Goal: Task Accomplishment & Management: Understand process/instructions

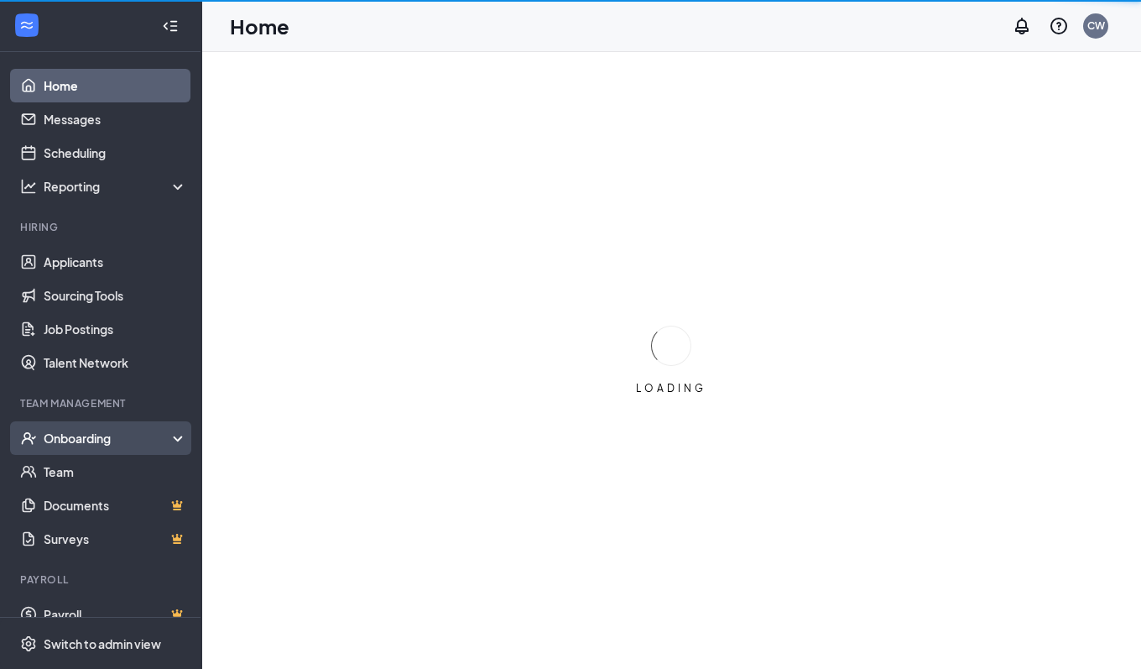
click at [81, 444] on div "Onboarding" at bounding box center [108, 438] width 129 height 17
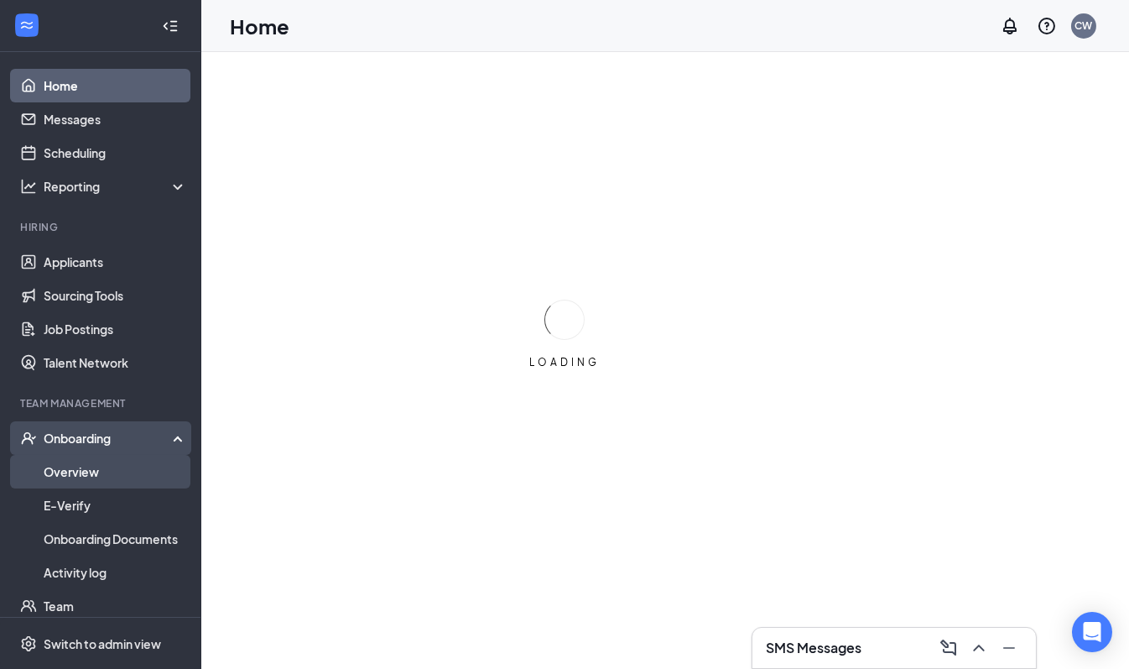
click at [85, 468] on link "Overview" at bounding box center [115, 472] width 143 height 34
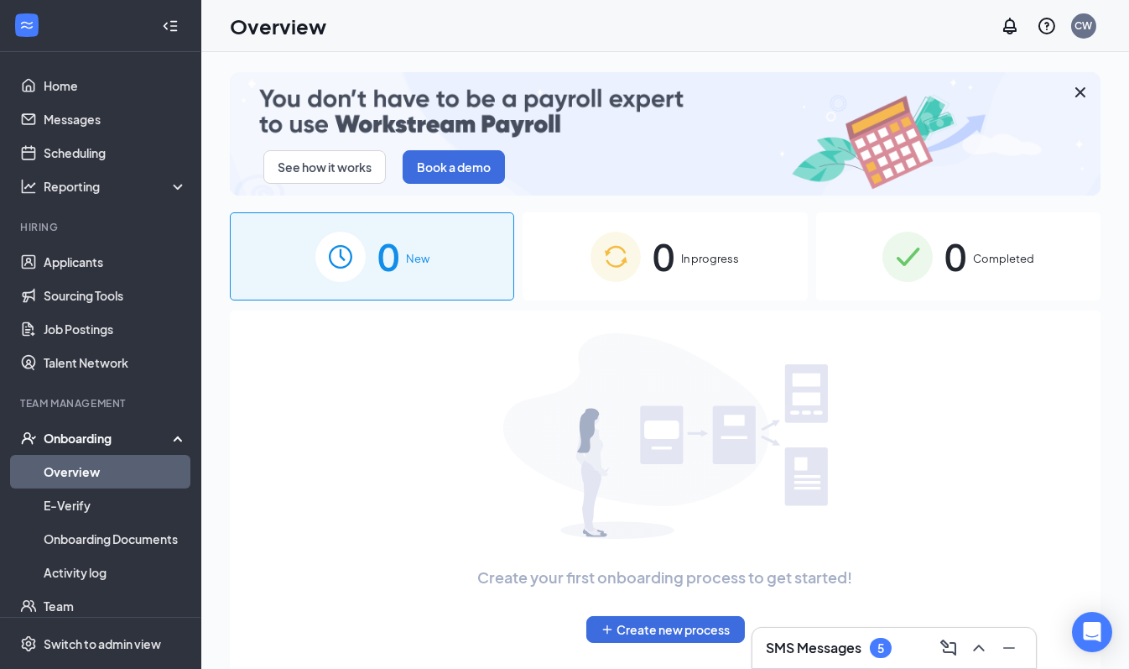
click at [697, 257] on span "In progress" at bounding box center [710, 258] width 58 height 17
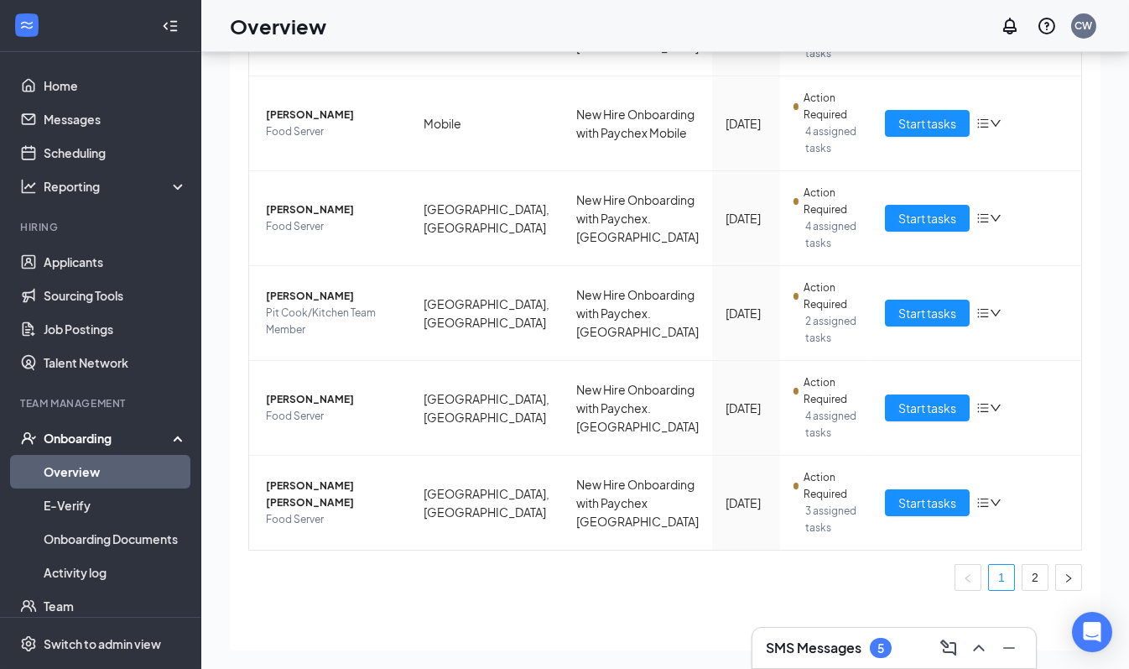
scroll to position [75, 0]
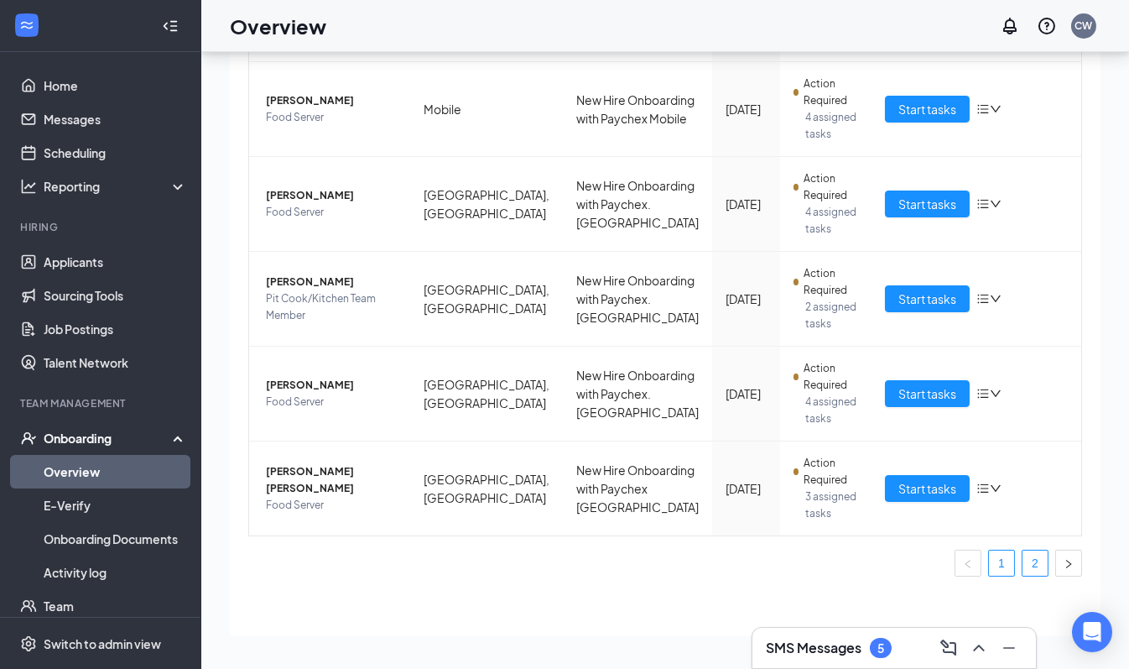
click at [1023, 561] on link "2" at bounding box center [1035, 562] width 25 height 25
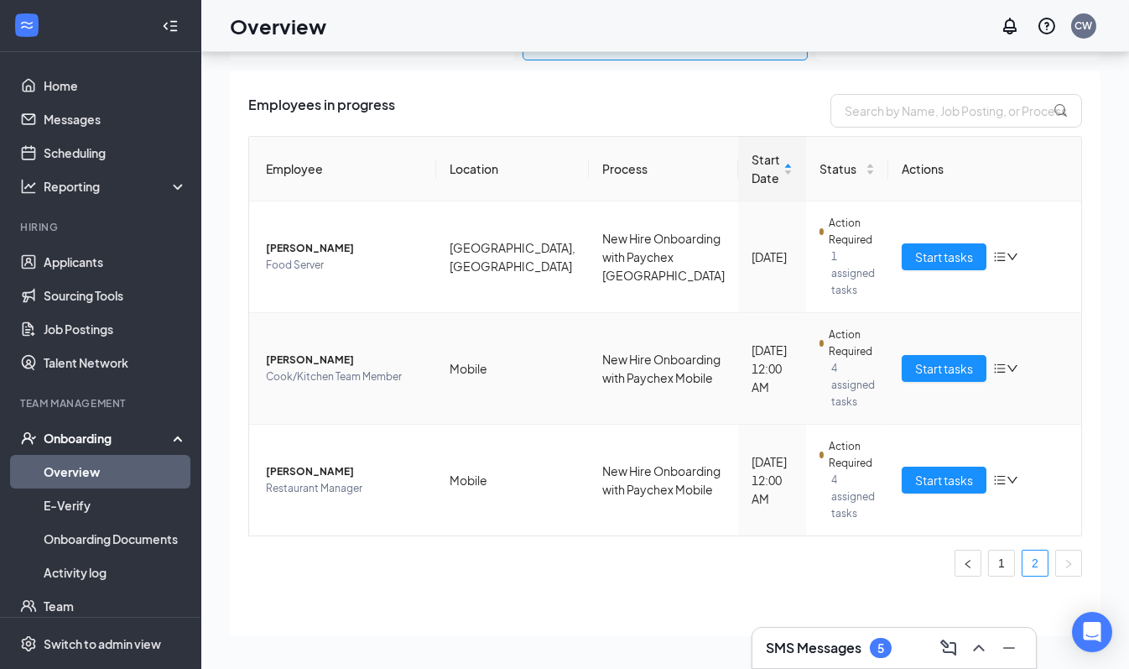
scroll to position [117, 0]
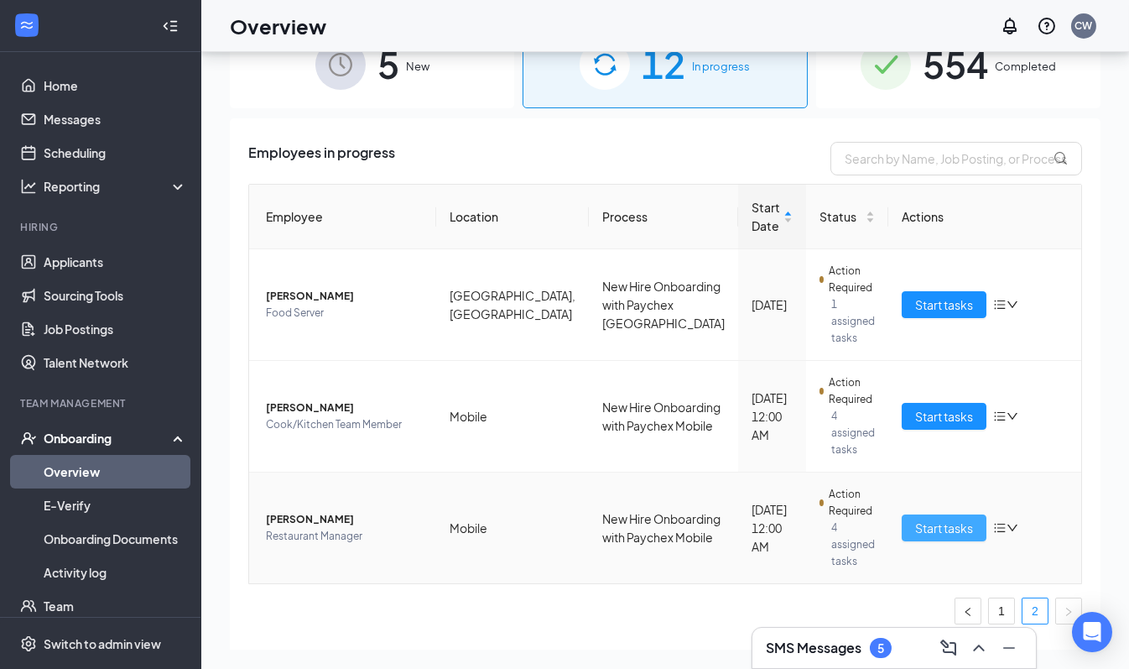
click at [927, 519] on span "Start tasks" at bounding box center [944, 528] width 58 height 18
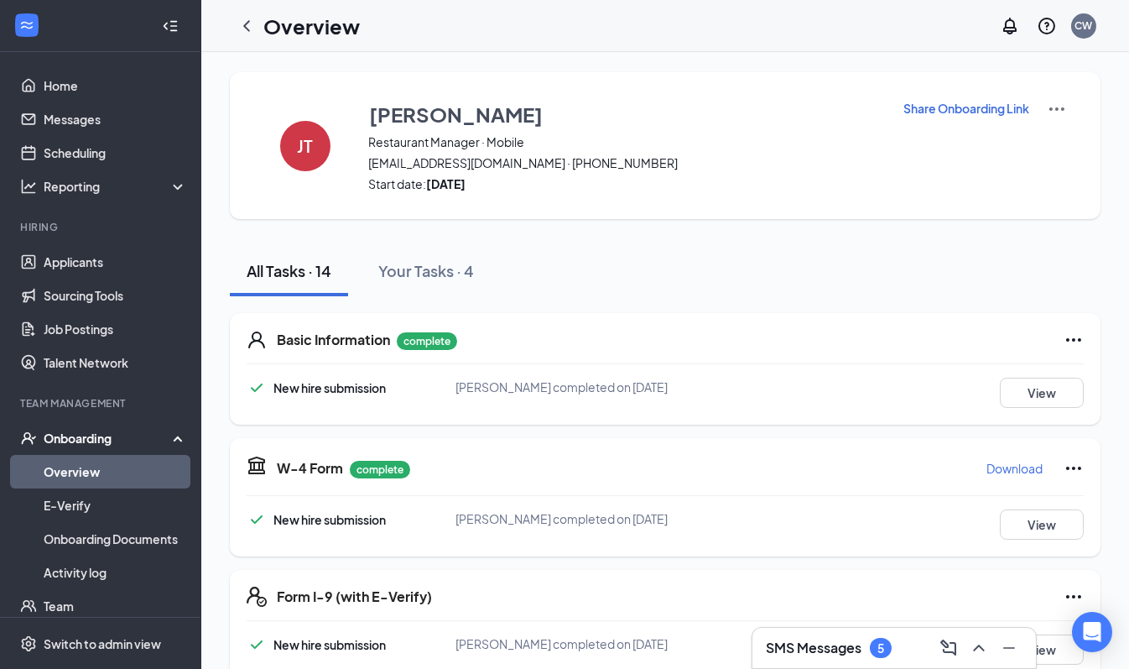
drag, startPoint x: 251, startPoint y: 25, endPoint x: 289, endPoint y: 60, distance: 51.6
click at [251, 24] on icon "ChevronLeft" at bounding box center [247, 26] width 20 height 20
